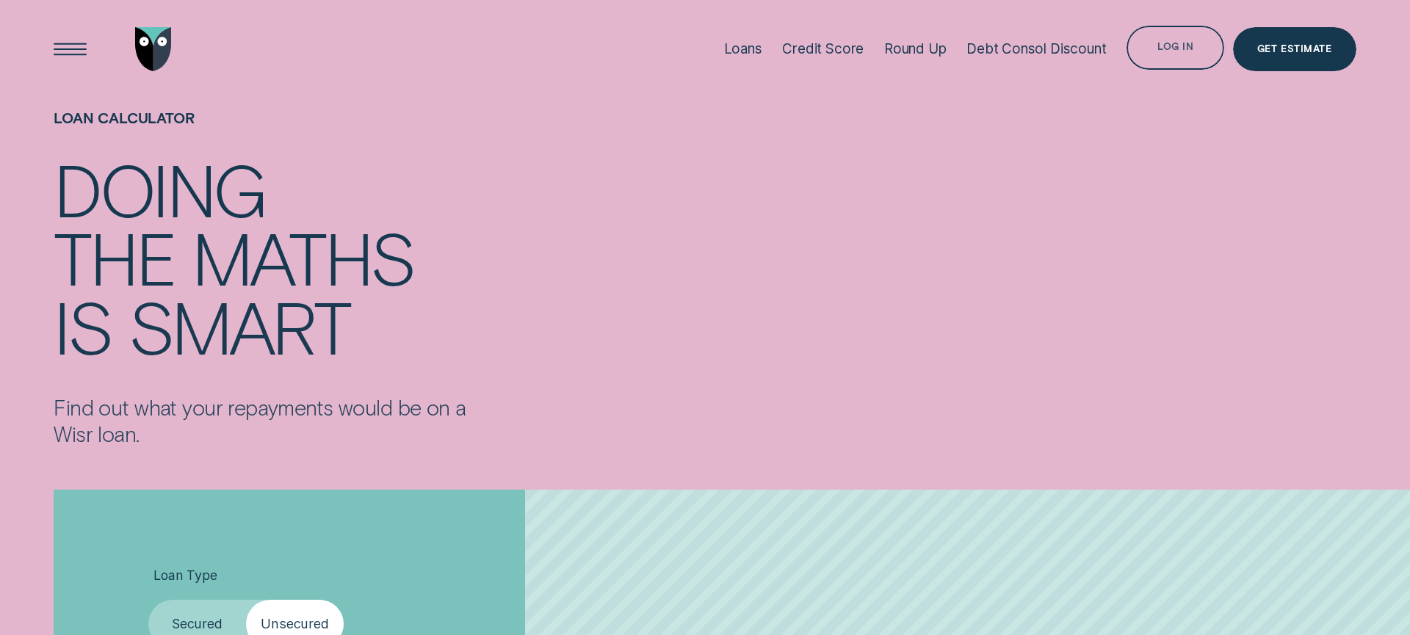
click at [1175, 51] on div "Log in" at bounding box center [1175, 50] width 36 height 9
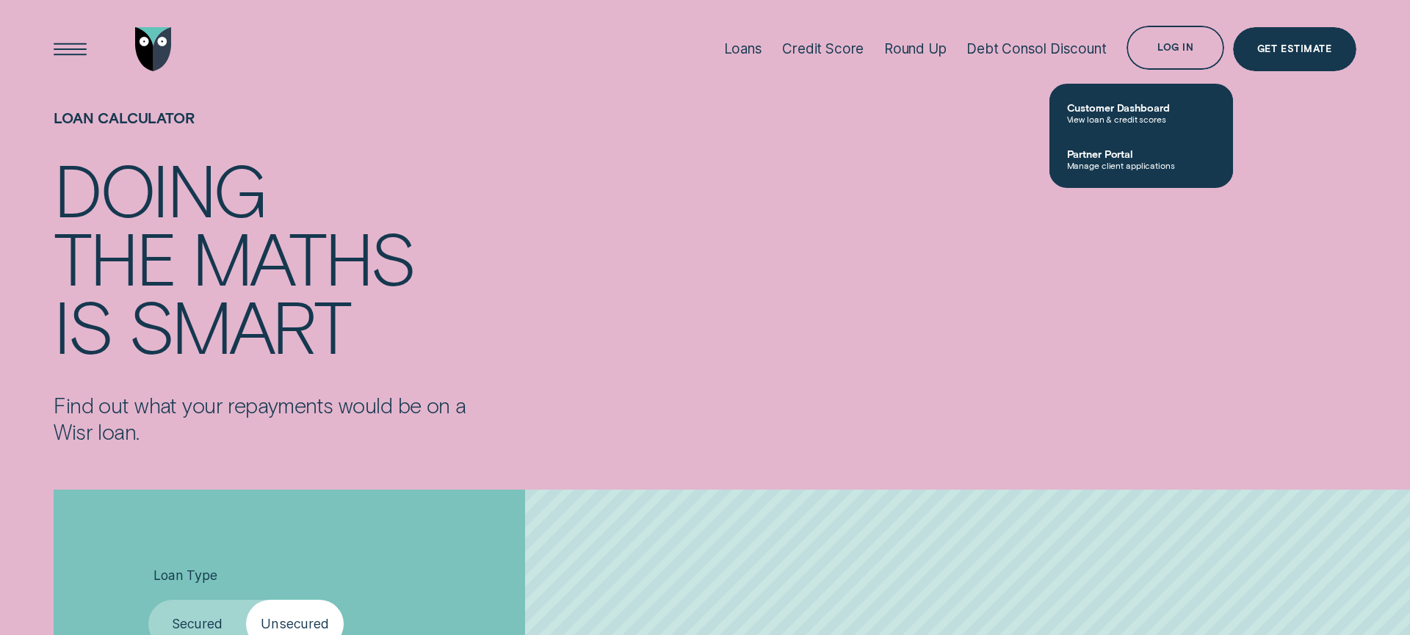
click at [927, 114] on div "Loan Calculator Doing the maths is smart Find out what your repayments would be…" at bounding box center [705, 277] width 1319 height 359
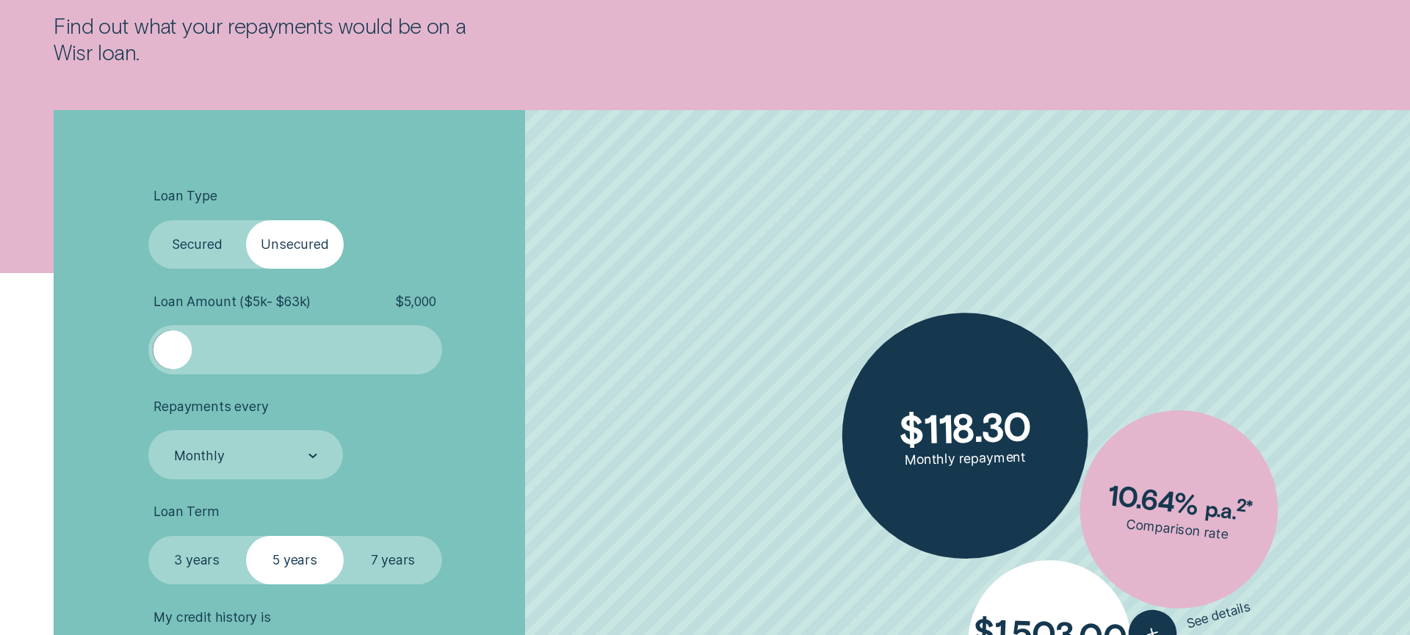
scroll to position [504, 0]
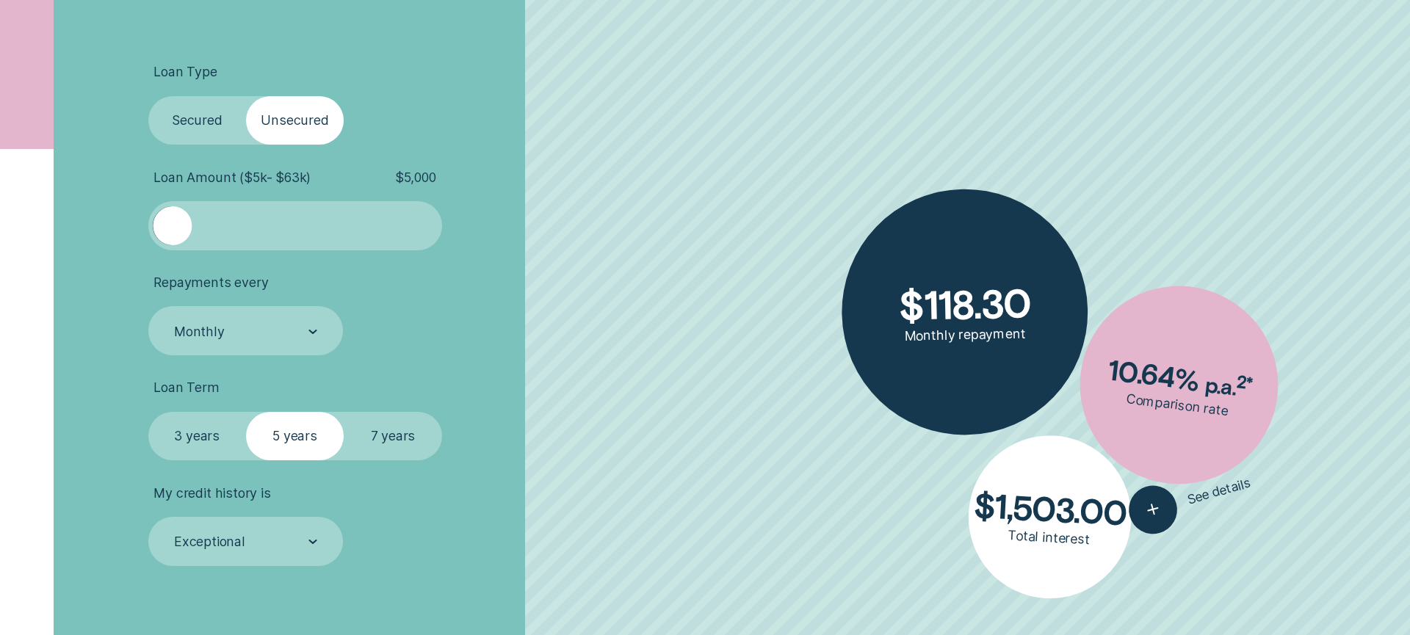
click at [203, 117] on label "Secured" at bounding box center [197, 120] width 98 height 49
click at [148, 96] on input "Secured" at bounding box center [148, 96] width 0 height 0
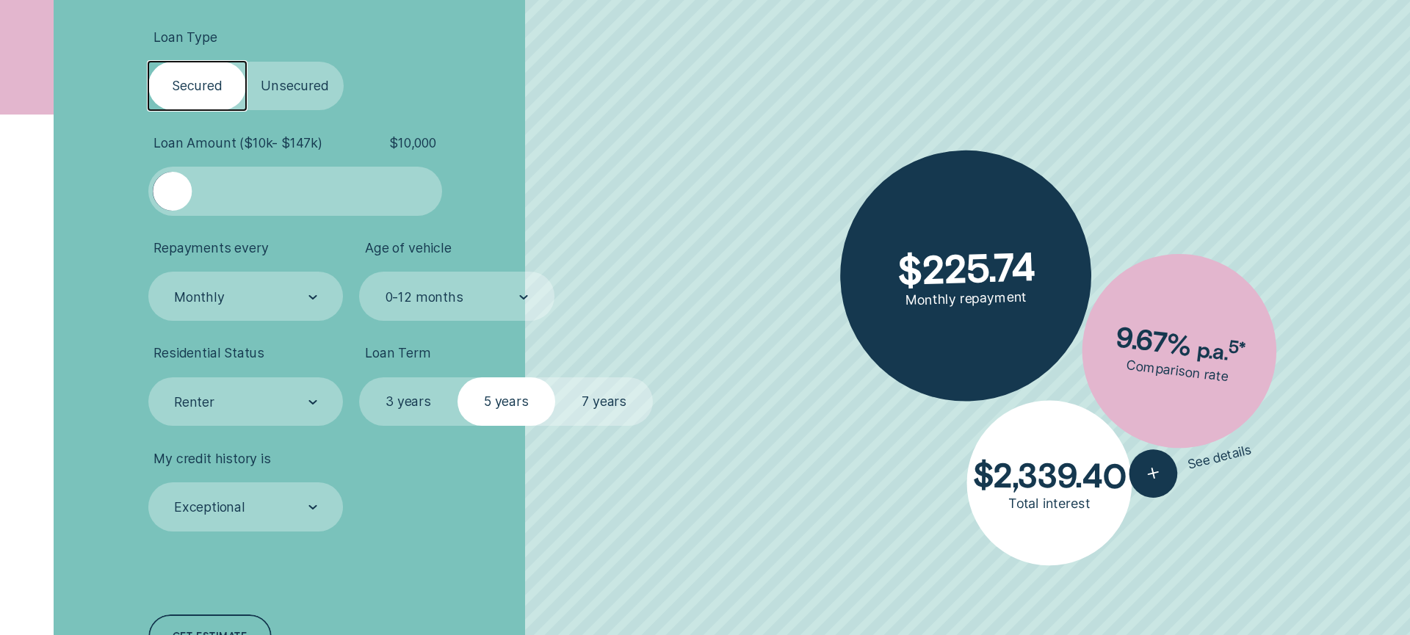
scroll to position [536, 0]
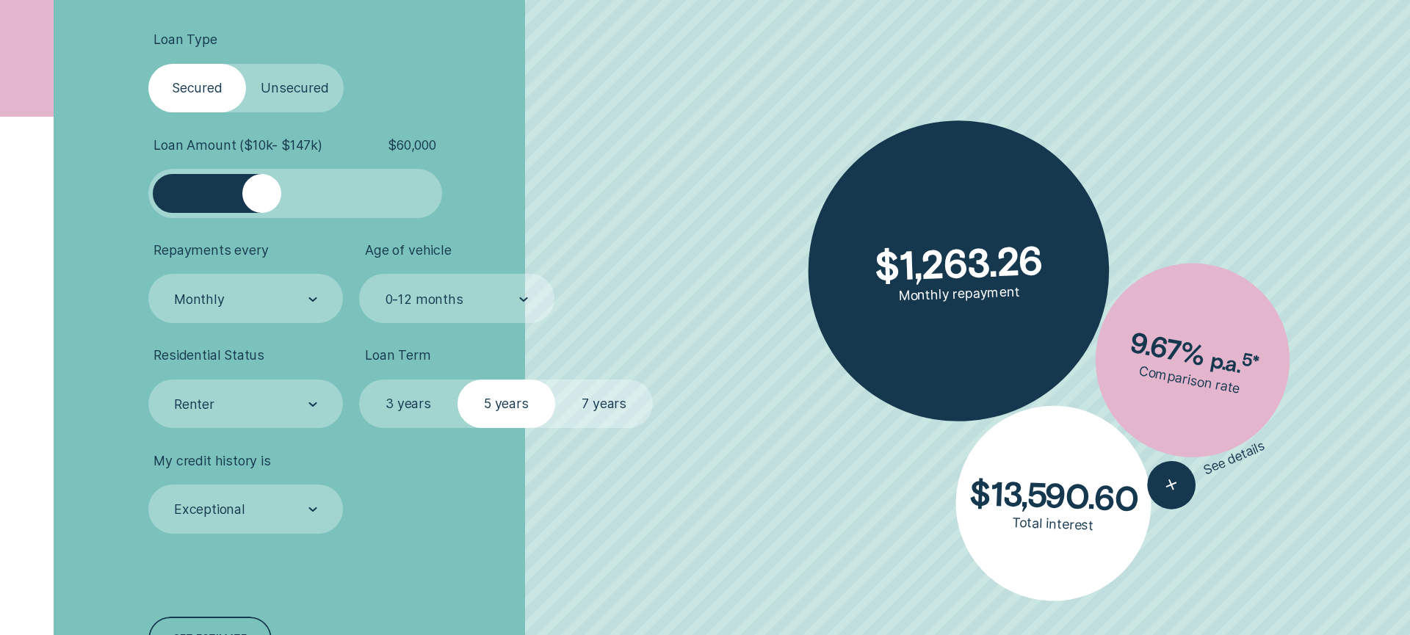
drag, startPoint x: 179, startPoint y: 195, endPoint x: 262, endPoint y: 207, distance: 83.8
click at [262, 207] on div at bounding box center [261, 193] width 39 height 39
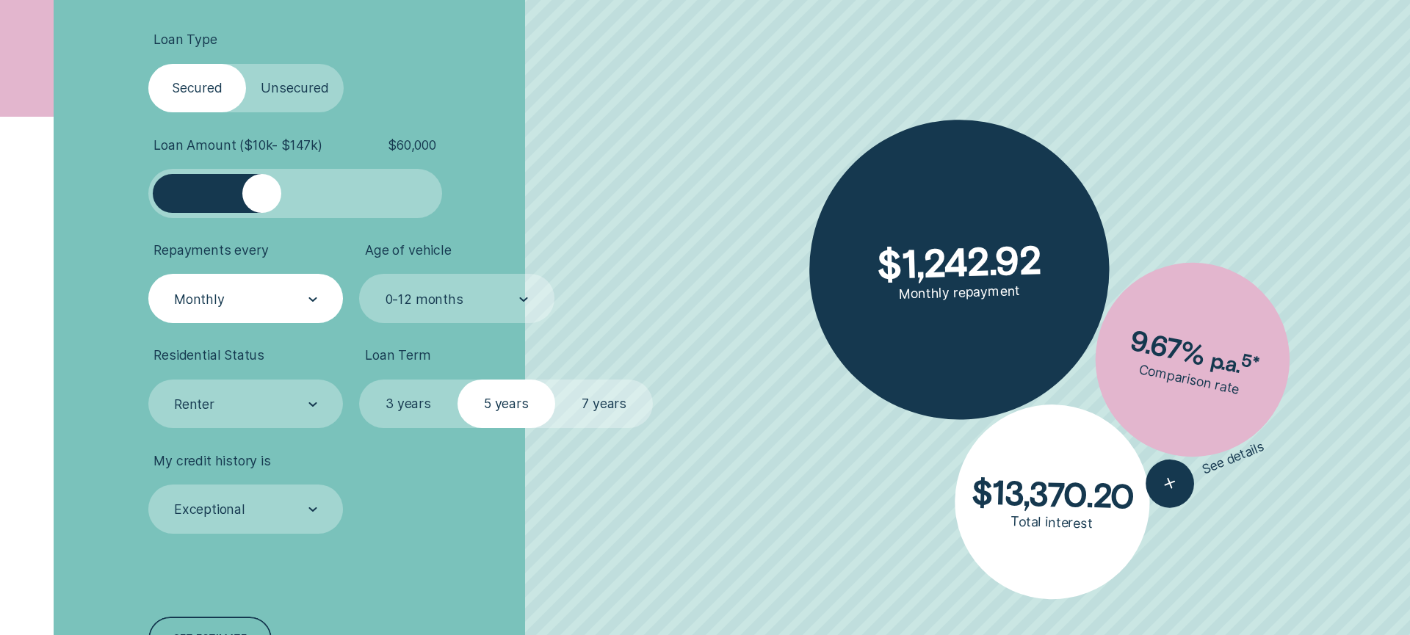
click at [275, 303] on div "Monthly" at bounding box center [245, 299] width 145 height 18
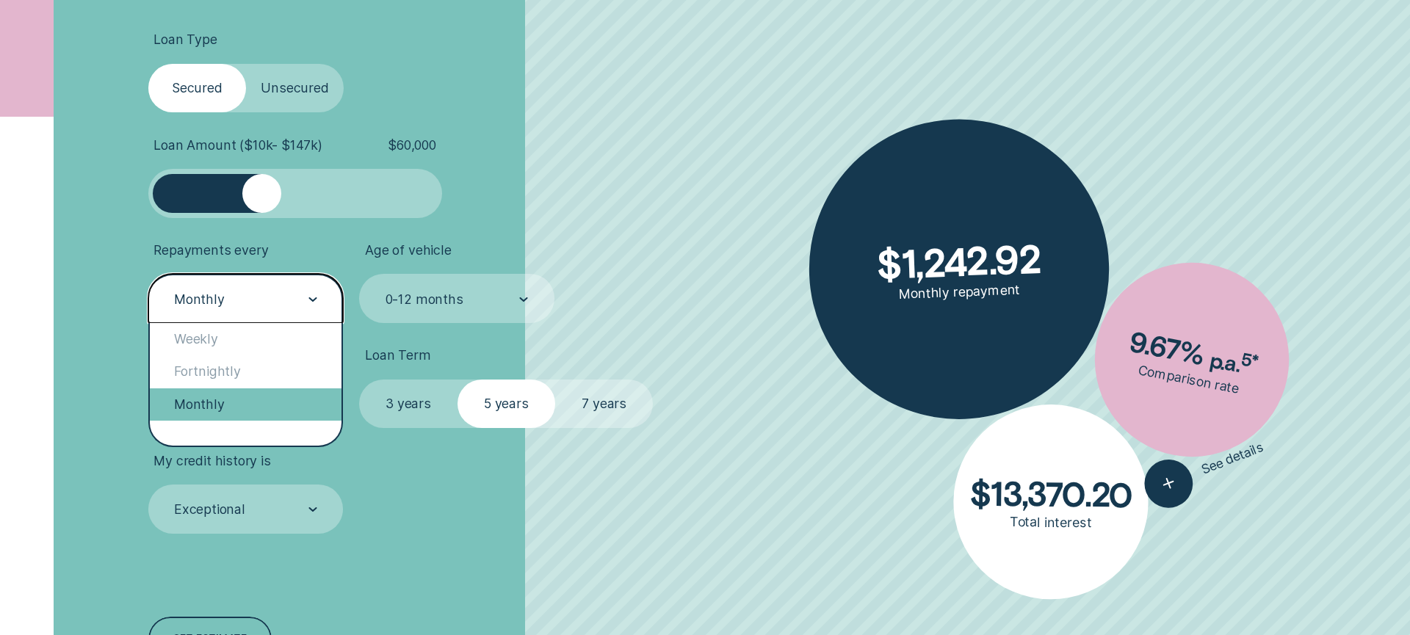
click at [201, 418] on div "Monthly" at bounding box center [246, 404] width 192 height 32
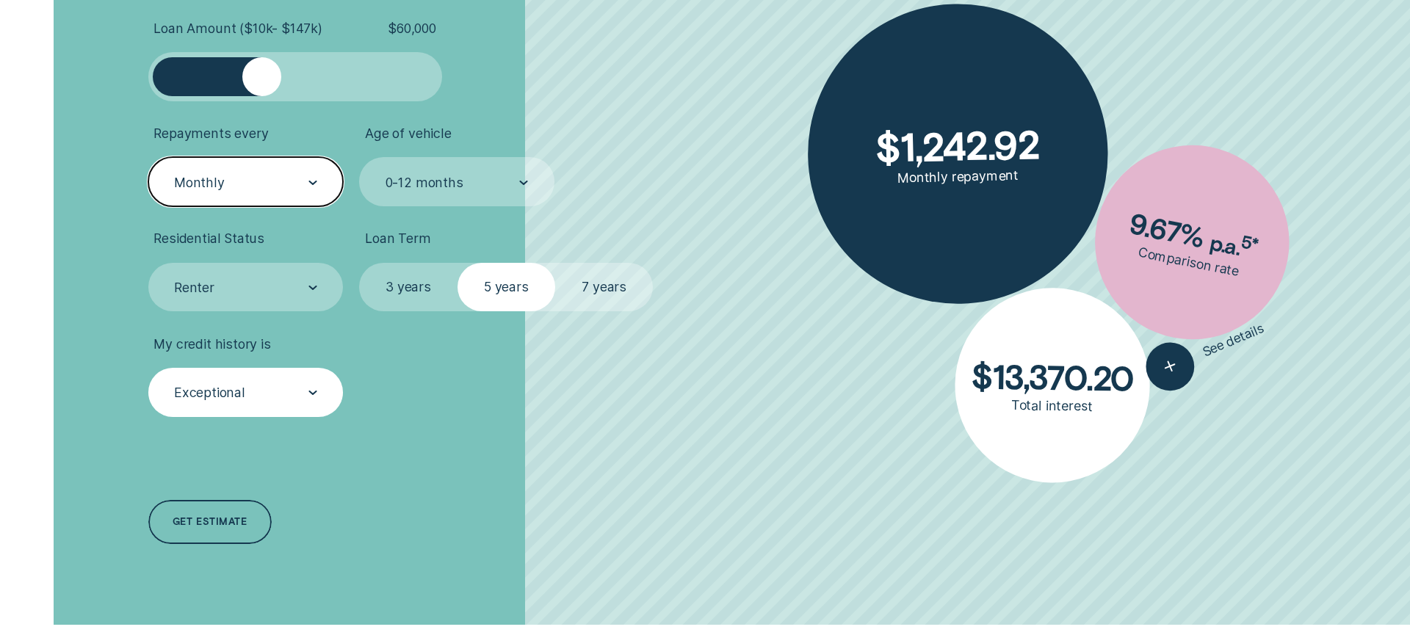
scroll to position [651, 0]
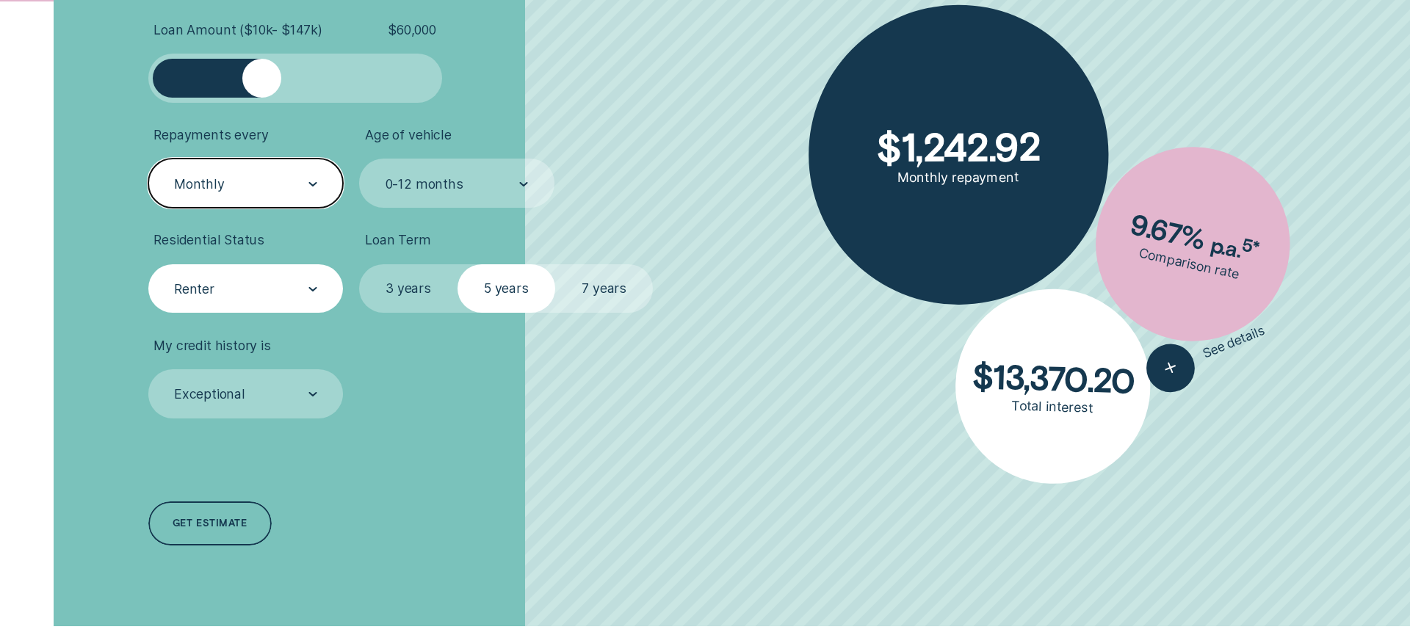
click at [226, 277] on div "Renter" at bounding box center [245, 288] width 195 height 49
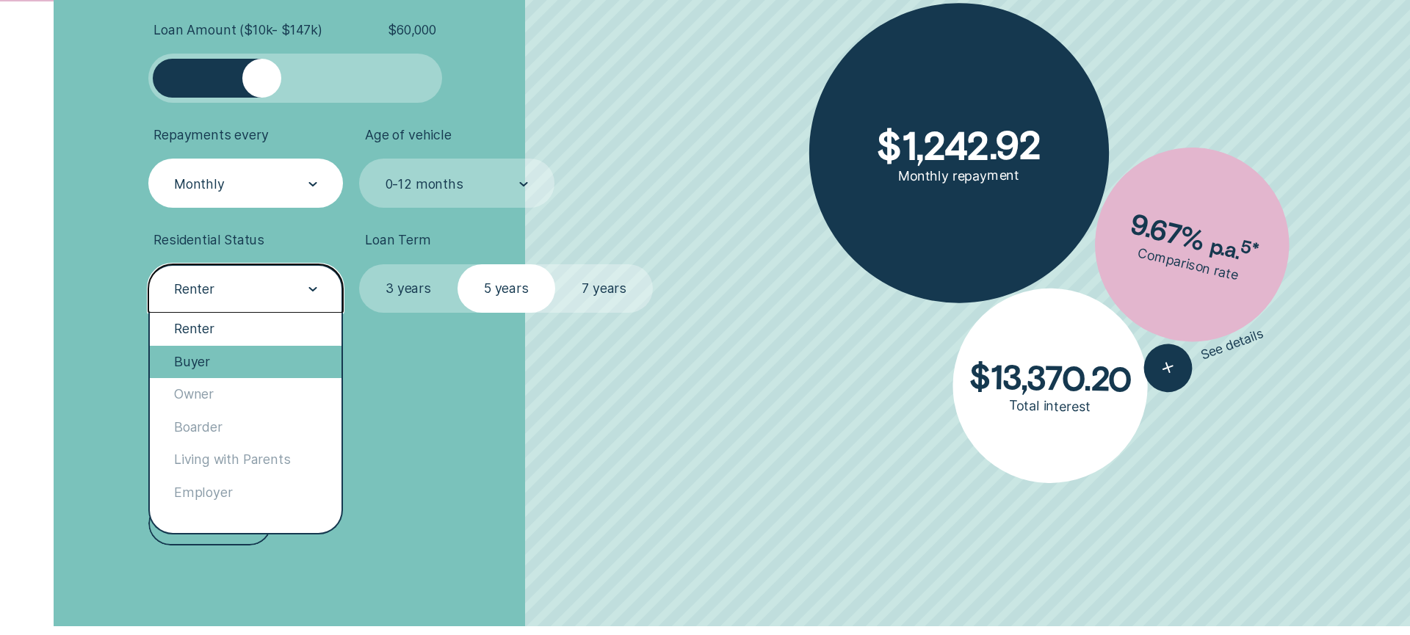
click at [264, 363] on div "Buyer" at bounding box center [246, 362] width 192 height 32
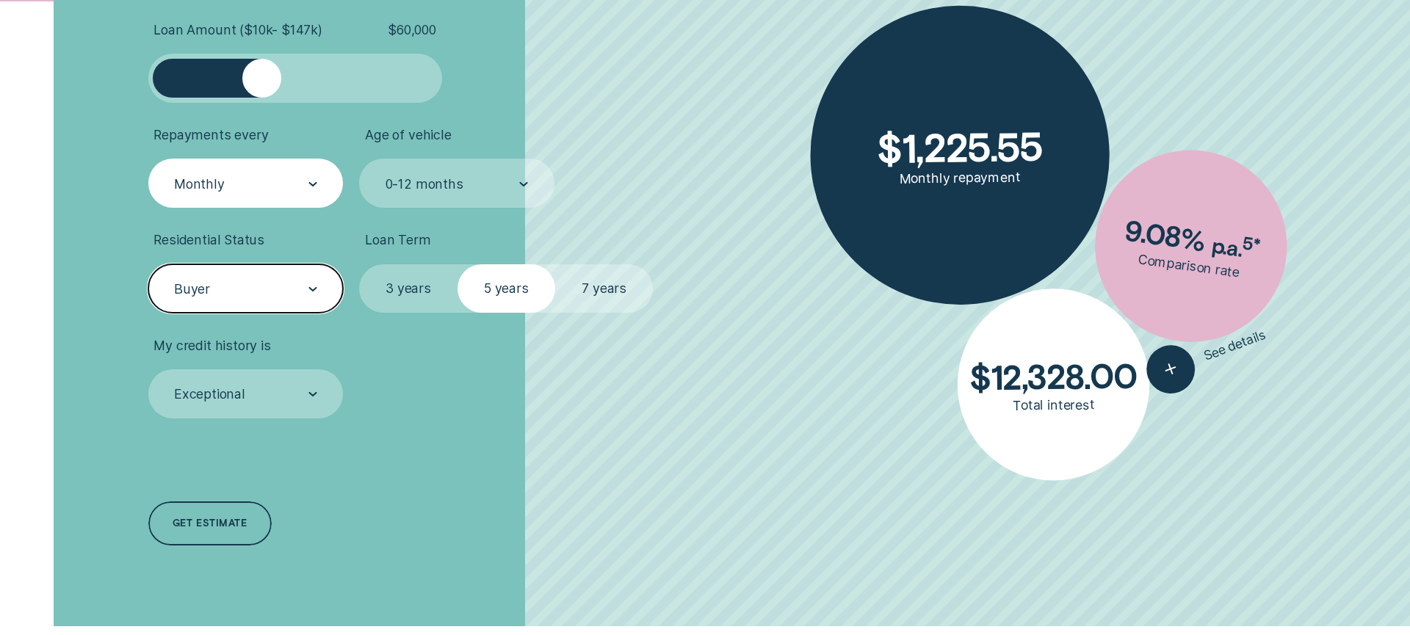
click at [595, 288] on label "7 years" at bounding box center [604, 288] width 98 height 49
click at [555, 264] on input "7 years" at bounding box center [555, 264] width 0 height 0
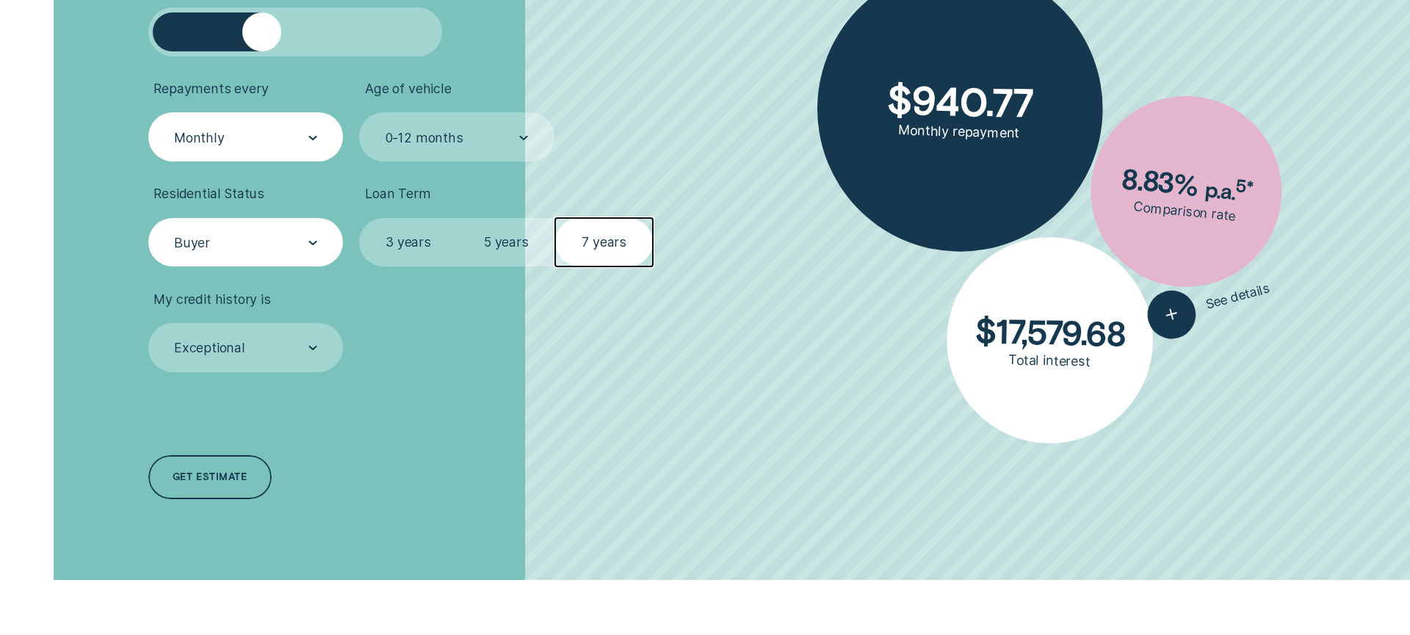
scroll to position [693, 0]
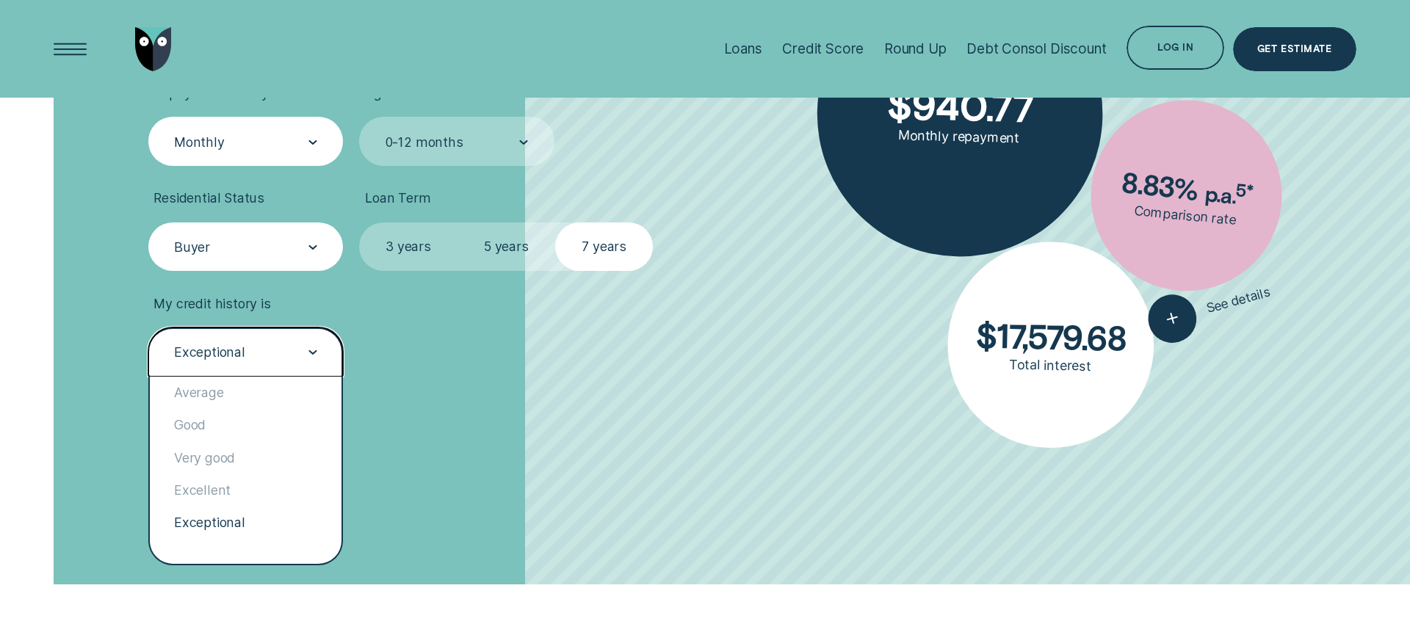
click at [261, 364] on div "Exceptional" at bounding box center [245, 351] width 195 height 49
click at [240, 496] on div "Excellent" at bounding box center [246, 490] width 192 height 32
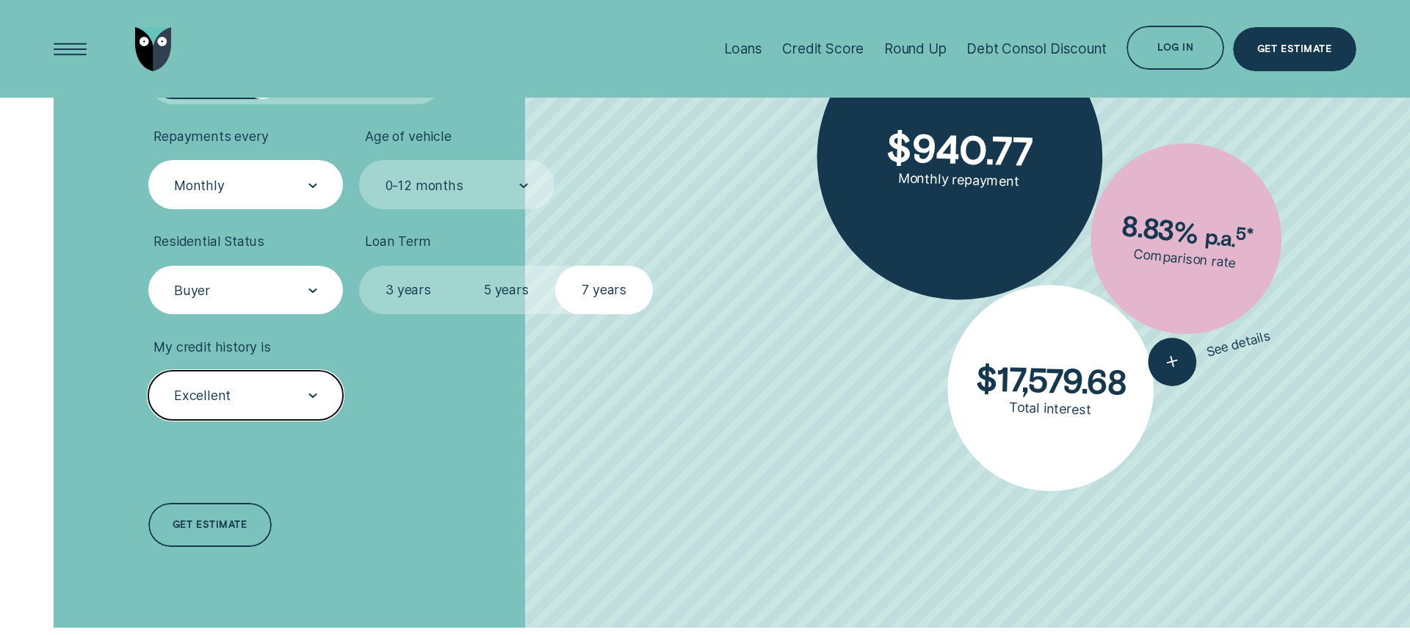
scroll to position [622, 0]
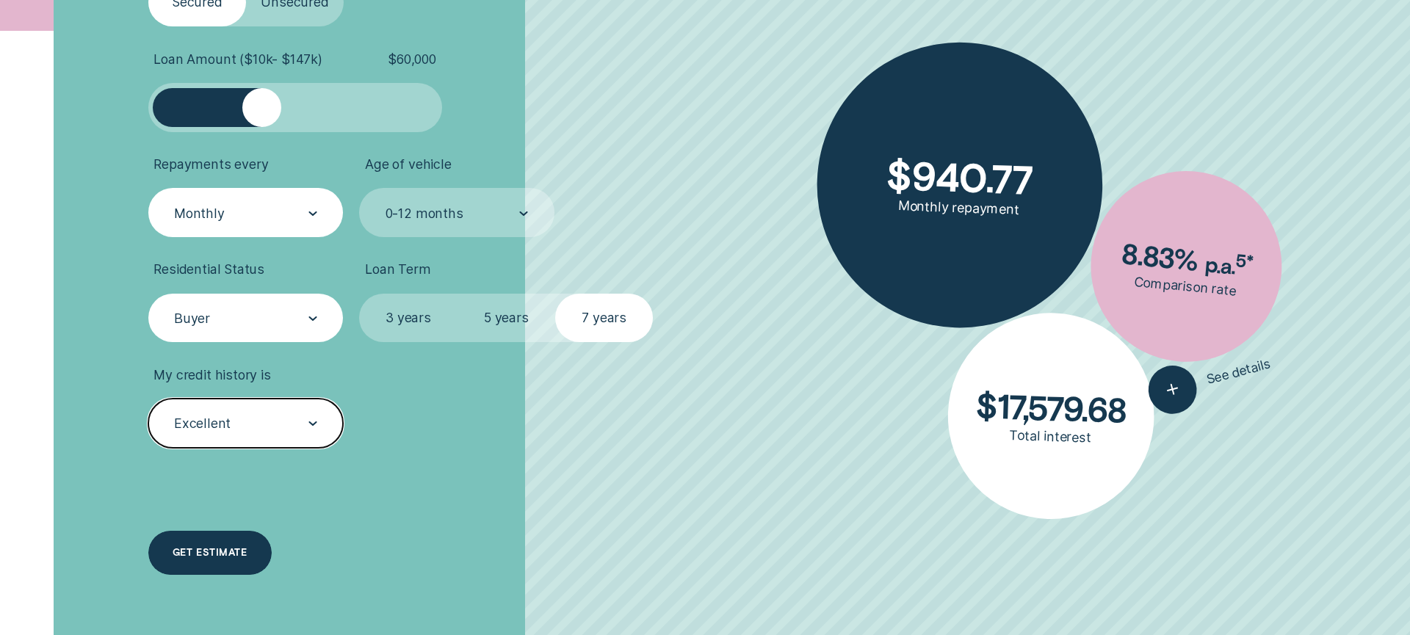
click at [207, 548] on div "Get estimate" at bounding box center [210, 552] width 74 height 9
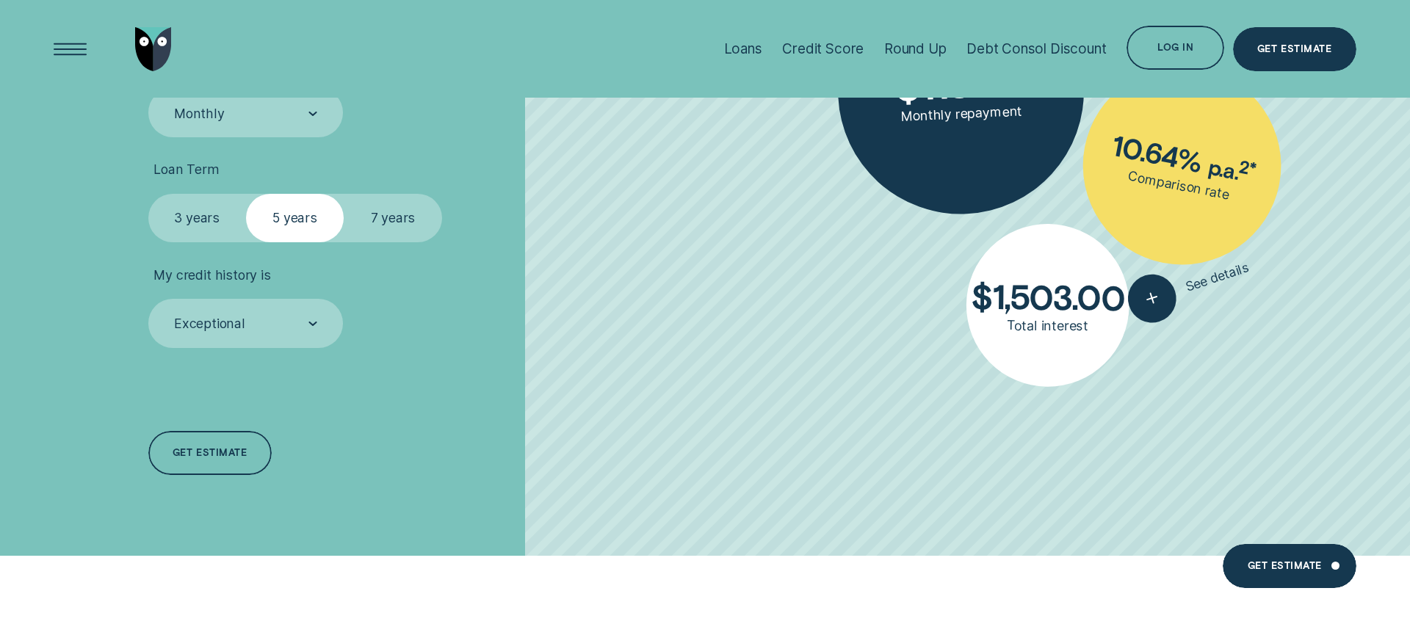
scroll to position [786, 0]
